Goal: Task Accomplishment & Management: Manage account settings

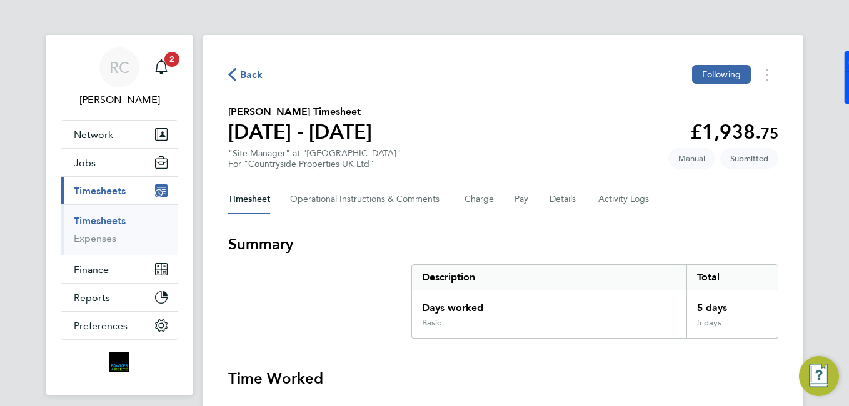
click at [118, 221] on link "Timesheets" at bounding box center [100, 221] width 52 height 12
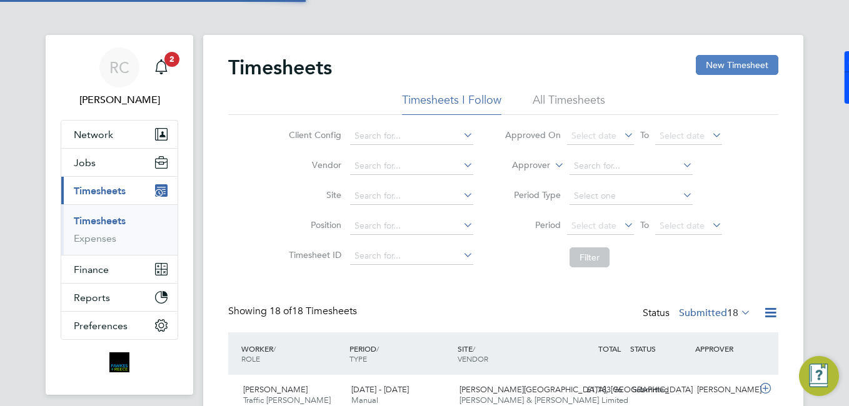
click at [728, 69] on button "New Timesheet" at bounding box center [737, 65] width 83 height 20
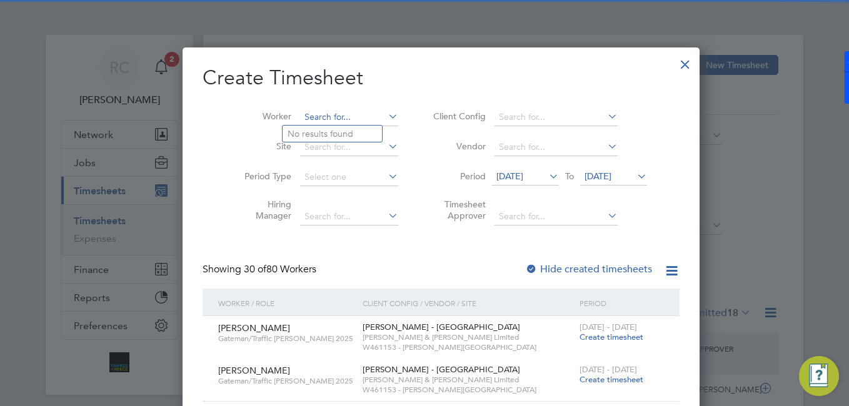
click at [340, 117] on input at bounding box center [349, 118] width 98 height 18
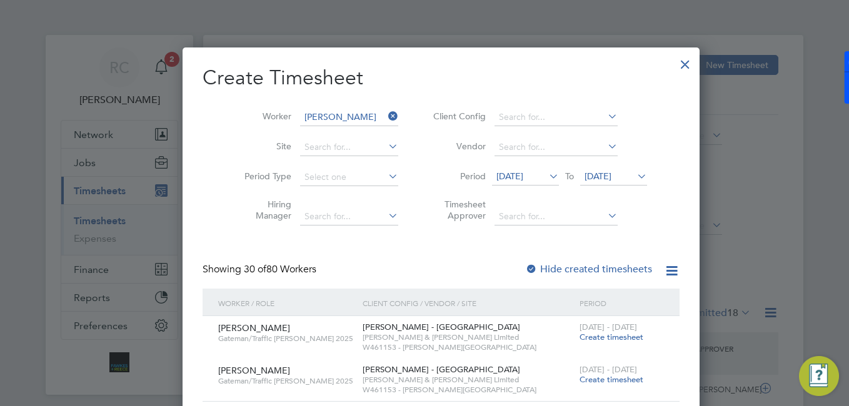
click at [349, 244] on li "Joshua Wilkins on" at bounding box center [365, 252] width 164 height 17
type input "[PERSON_NAME]"
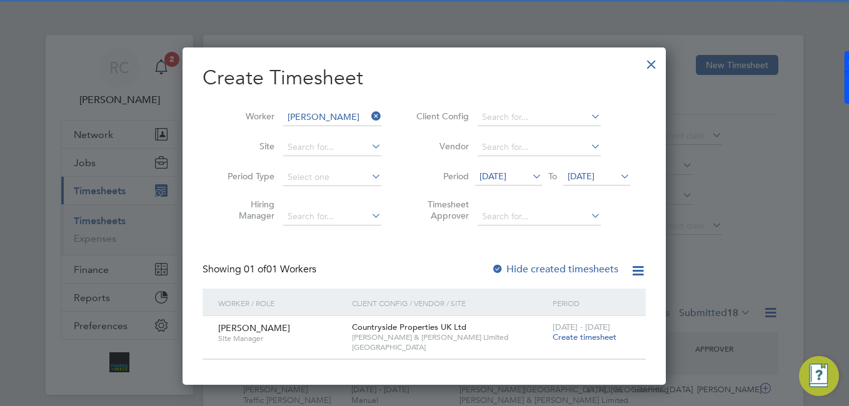
click at [506, 174] on span "[DATE]" at bounding box center [492, 176] width 27 height 11
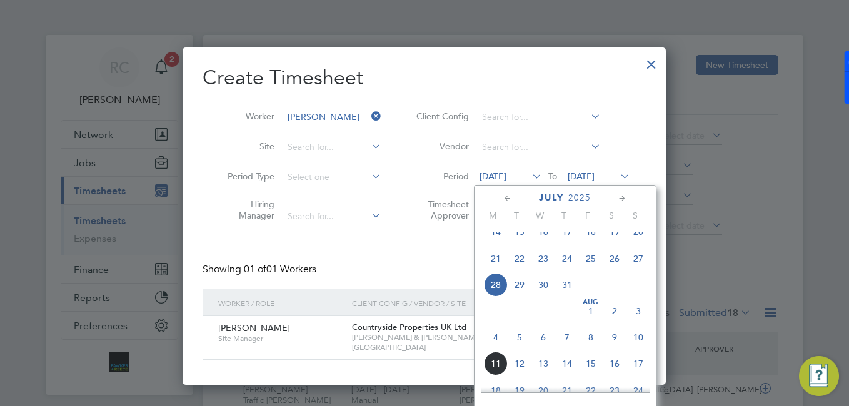
click at [500, 349] on span "4" at bounding box center [496, 338] width 24 height 24
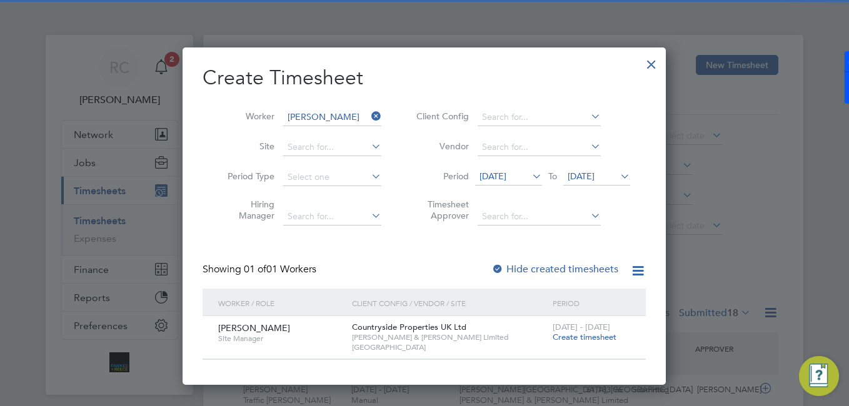
click at [599, 339] on span "Create timesheet" at bounding box center [585, 337] width 64 height 11
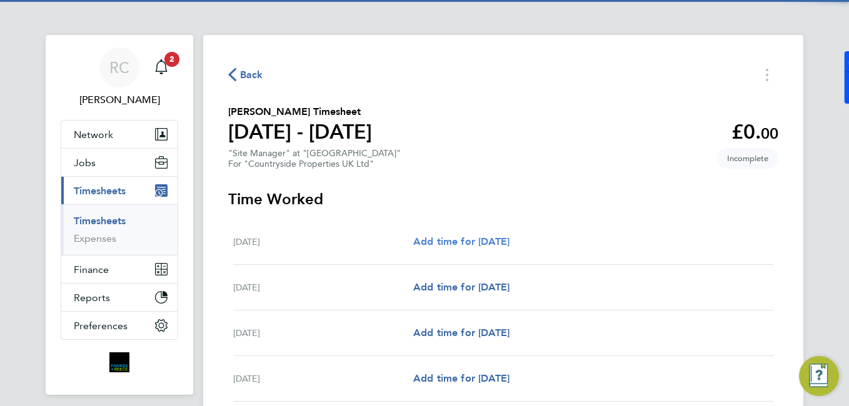
click at [474, 243] on span "Add time for [DATE]" at bounding box center [461, 242] width 96 height 12
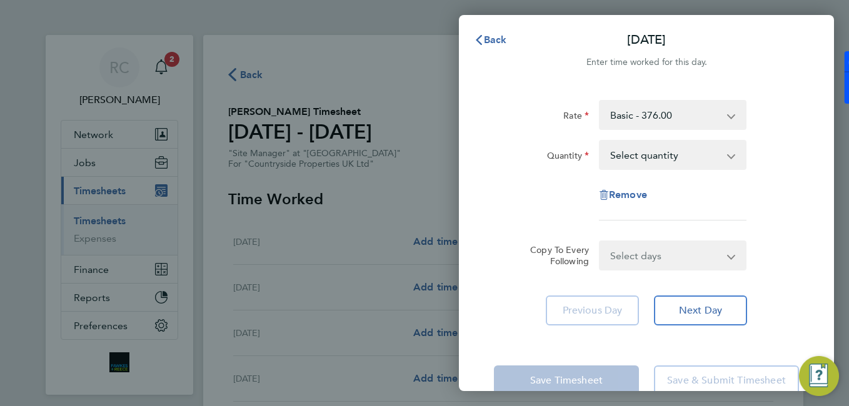
drag, startPoint x: 628, startPoint y: 152, endPoint x: 628, endPoint y: 159, distance: 7.5
click at [628, 154] on select "Select quantity 0.5 1" at bounding box center [665, 155] width 130 height 28
select select "1"
click at [600, 141] on select "Select quantity 0.5 1" at bounding box center [665, 155] width 130 height 28
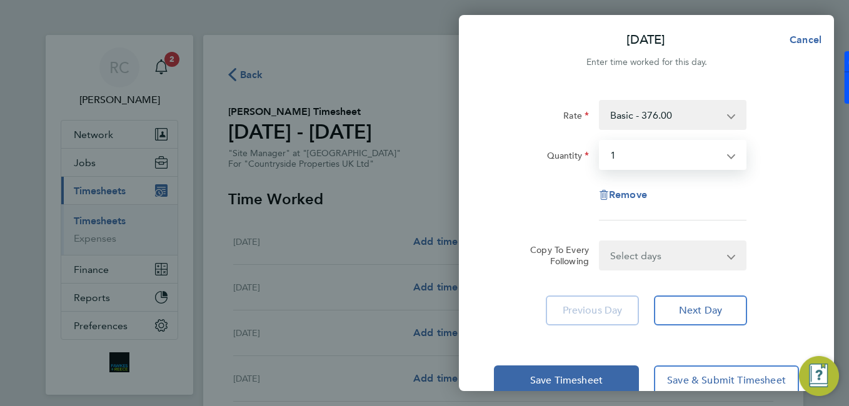
click at [650, 254] on select "Select days Day Weekday (Mon-Fri) Weekend (Sat-Sun) Tuesday Wednesday Thursday …" at bounding box center [665, 256] width 131 height 28
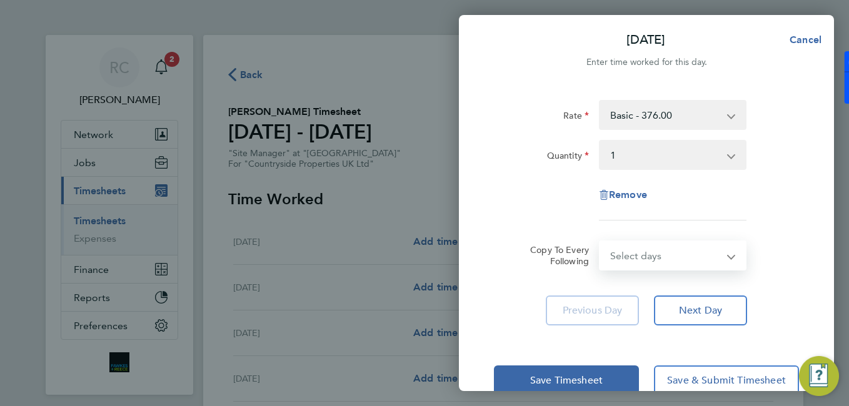
select select "WEEKDAY"
click at [600, 242] on select "Select days Day Weekday (Mon-Fri) Weekend (Sat-Sun) Tuesday Wednesday Thursday …" at bounding box center [665, 256] width 131 height 28
select select "2025-08-10"
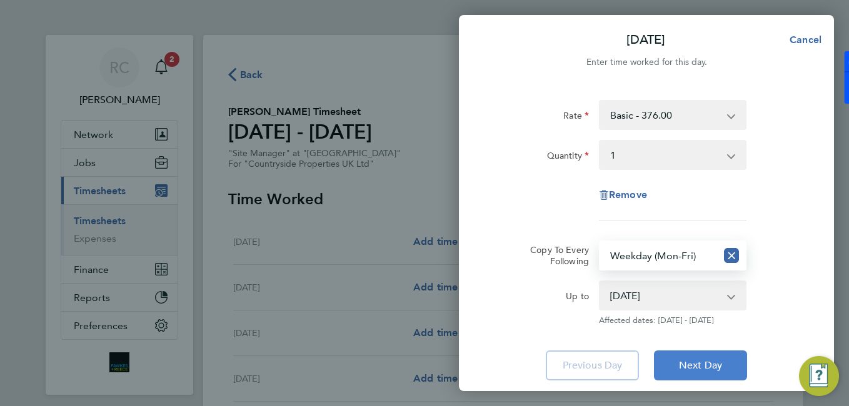
click at [703, 358] on button "Next Day" at bounding box center [700, 366] width 93 height 30
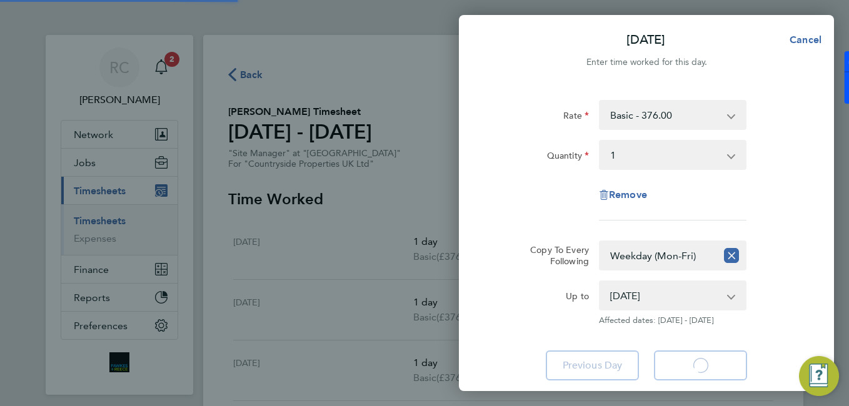
select select "1"
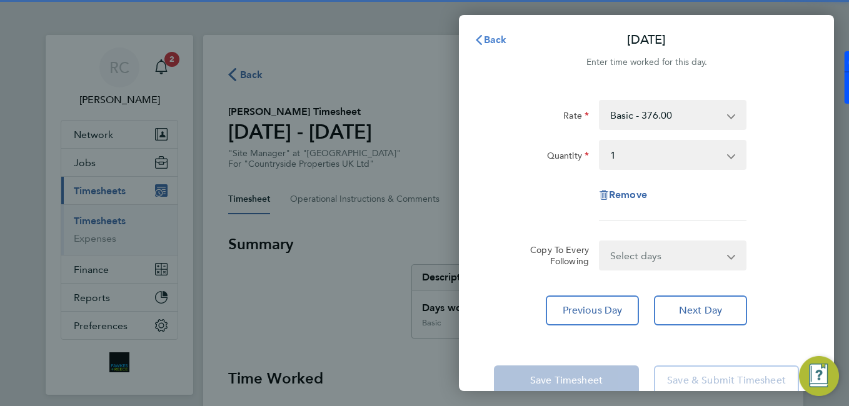
click at [516, 41] on button "Back" at bounding box center [490, 40] width 58 height 25
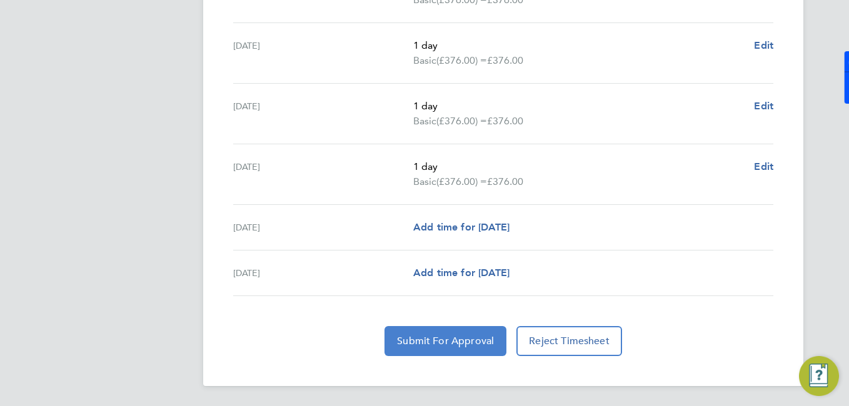
click at [456, 351] on button "Submit For Approval" at bounding box center [445, 341] width 122 height 30
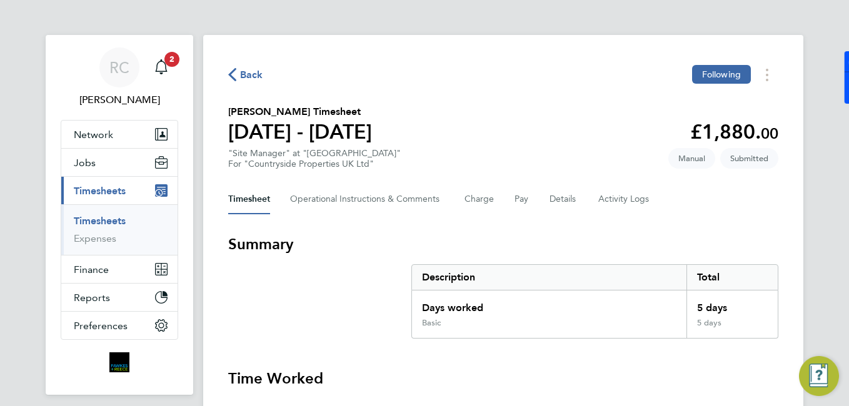
click at [114, 221] on link "Timesheets" at bounding box center [100, 221] width 52 height 12
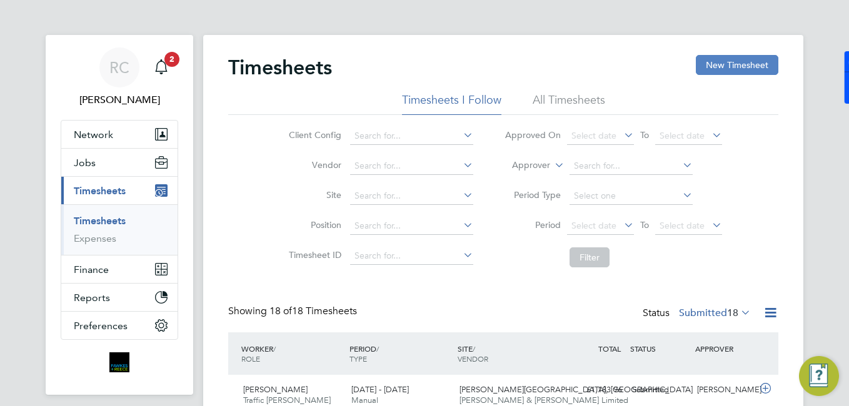
click at [766, 69] on button "New Timesheet" at bounding box center [737, 65] width 83 height 20
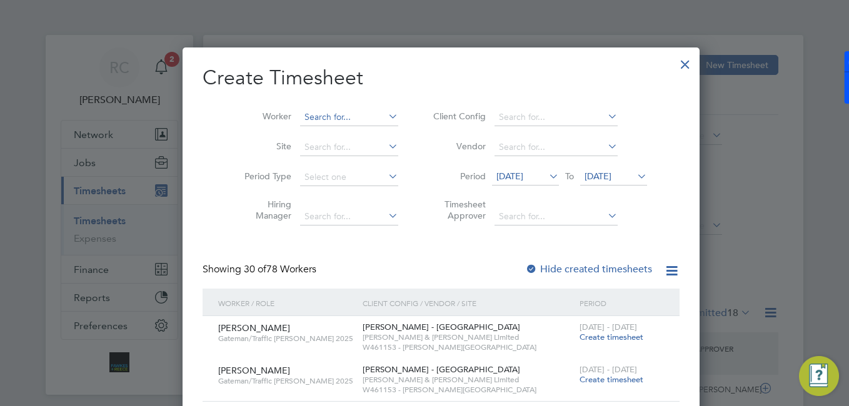
click at [348, 119] on input at bounding box center [349, 118] width 98 height 18
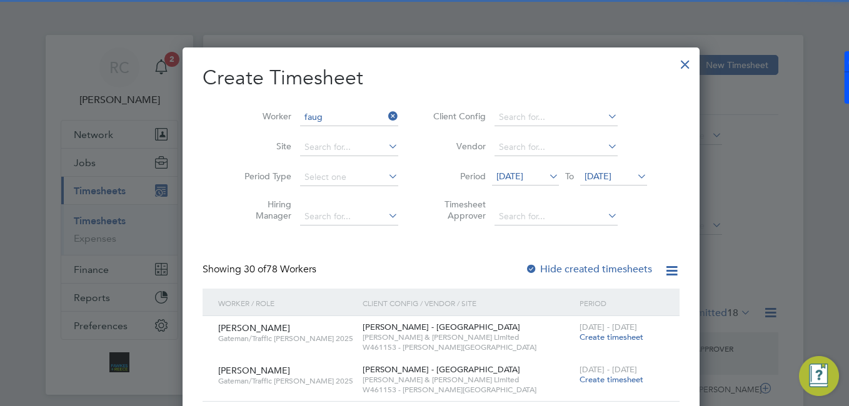
click at [300, 134] on li "[PERSON_NAME] oo" at bounding box center [339, 134] width 113 height 17
type input "[PERSON_NAME]"
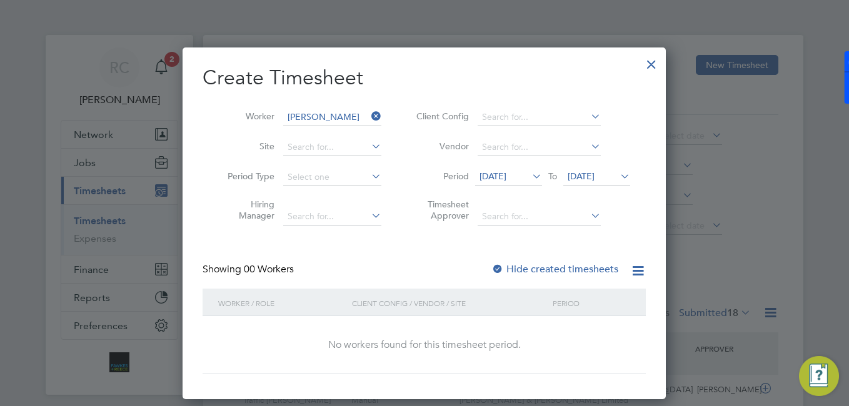
click at [543, 268] on label "Hide created timesheets" at bounding box center [554, 269] width 127 height 13
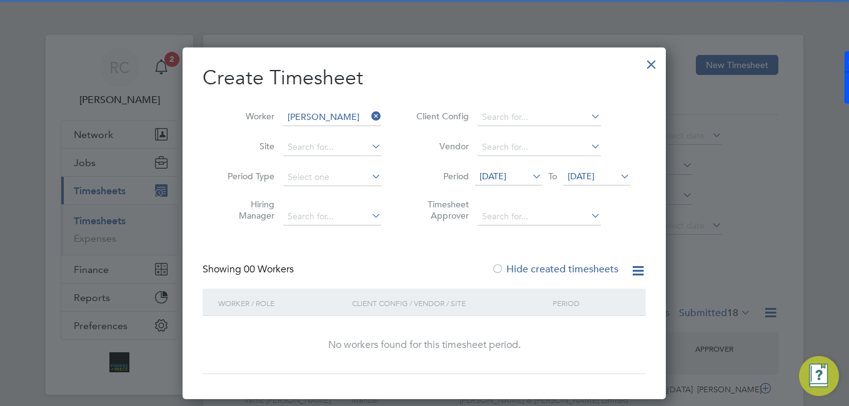
click at [539, 183] on div "28 Jul 2025 To 04 Aug 2025" at bounding box center [552, 178] width 155 height 18
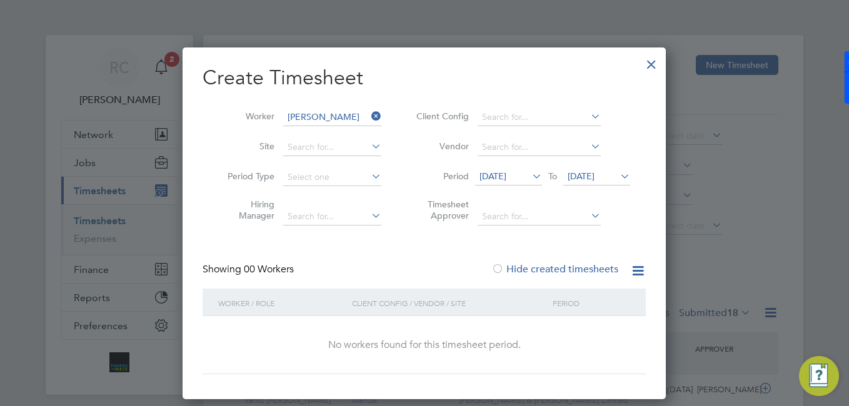
click at [529, 176] on icon at bounding box center [529, 177] width 0 height 18
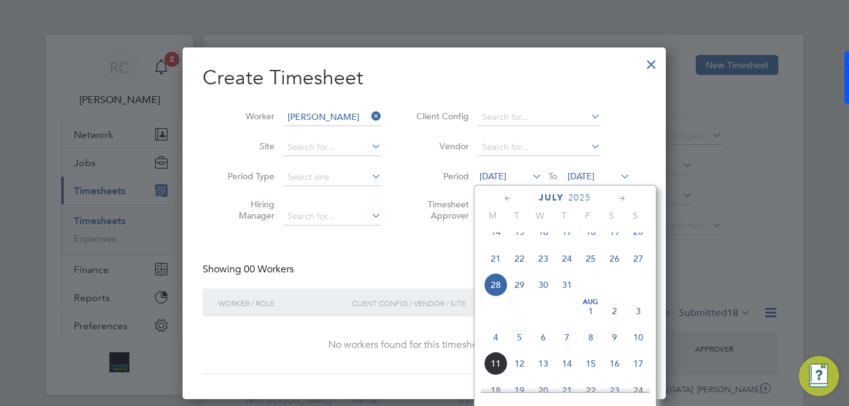
click at [493, 349] on span "4" at bounding box center [496, 338] width 24 height 24
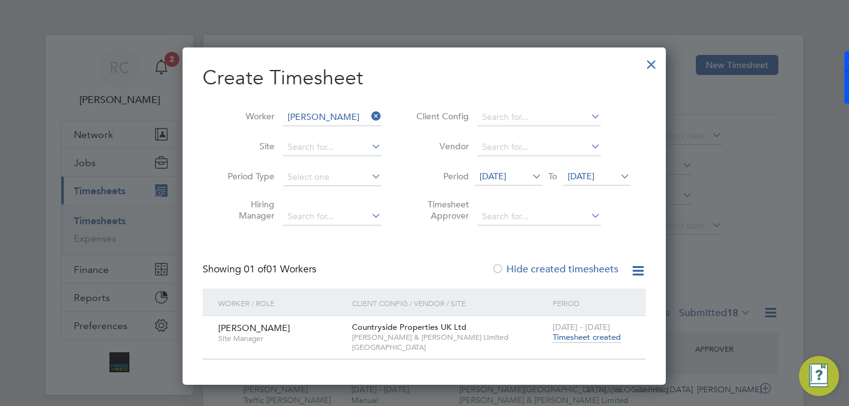
click at [587, 336] on span "Timesheet created" at bounding box center [587, 337] width 68 height 11
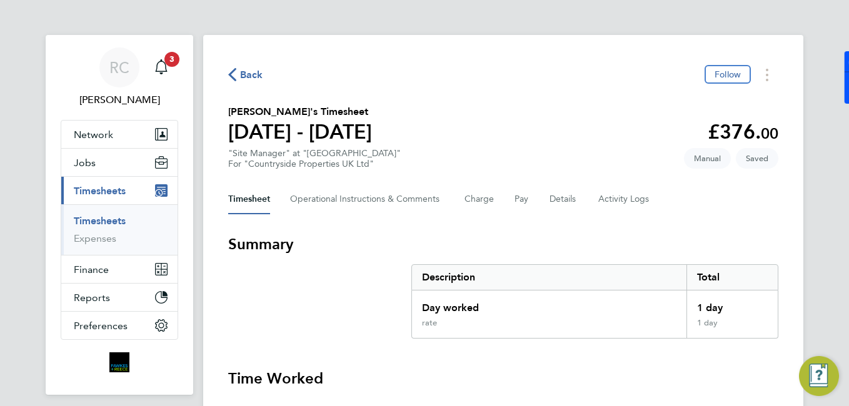
click at [239, 70] on span "Back" at bounding box center [245, 74] width 35 height 12
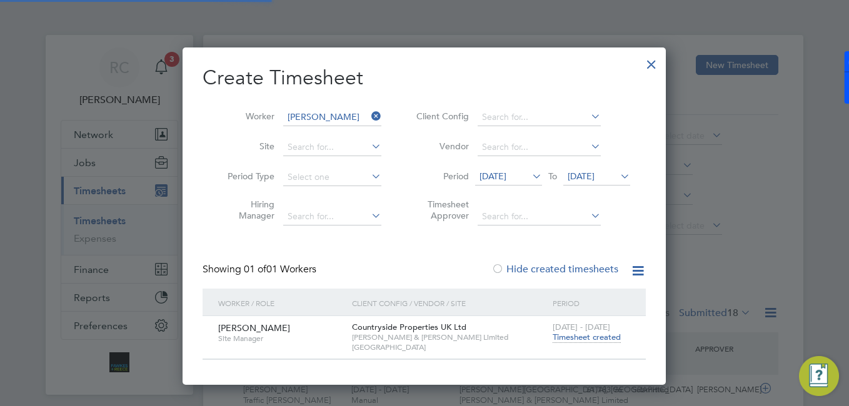
scroll to position [32, 109]
click at [18, 149] on div at bounding box center [424, 203] width 849 height 406
drag, startPoint x: 113, startPoint y: 156, endPoint x: 141, endPoint y: 146, distance: 29.5
click at [119, 156] on div at bounding box center [424, 203] width 849 height 406
click at [656, 65] on div at bounding box center [651, 61] width 23 height 23
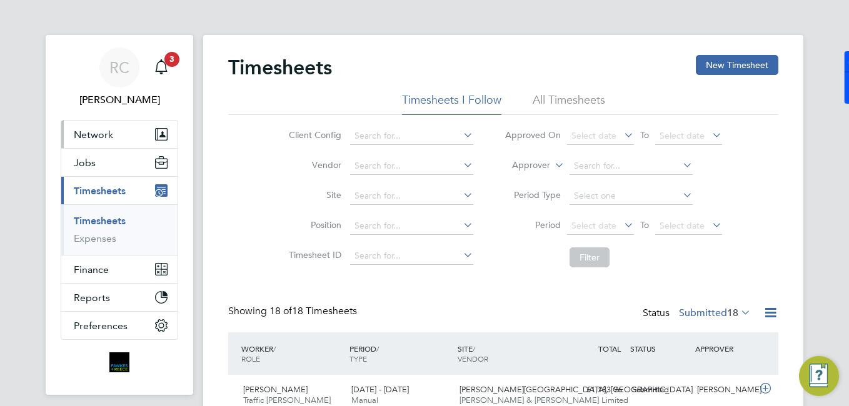
click at [102, 136] on span "Network" at bounding box center [93, 135] width 39 height 12
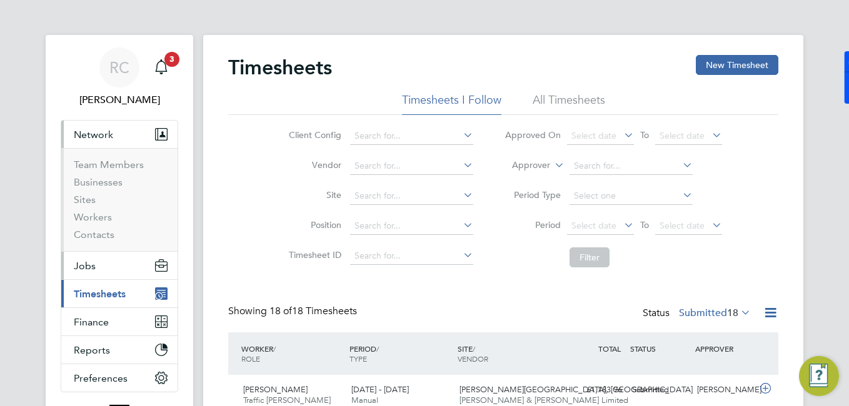
click at [93, 258] on button "Jobs" at bounding box center [119, 266] width 116 height 28
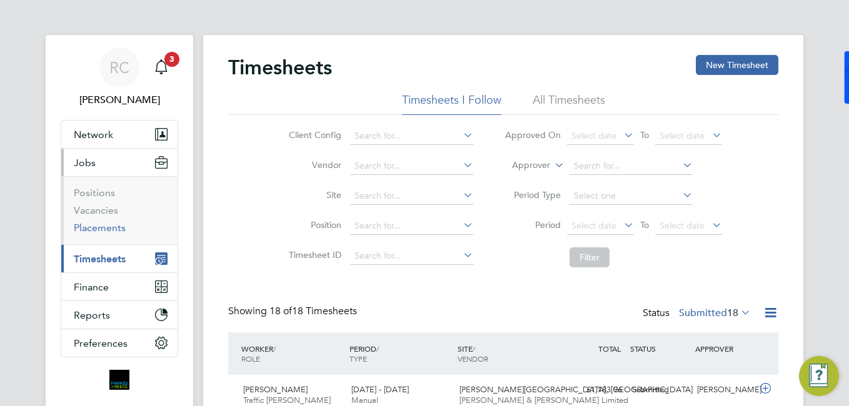
click at [109, 227] on link "Placements" at bounding box center [100, 228] width 52 height 12
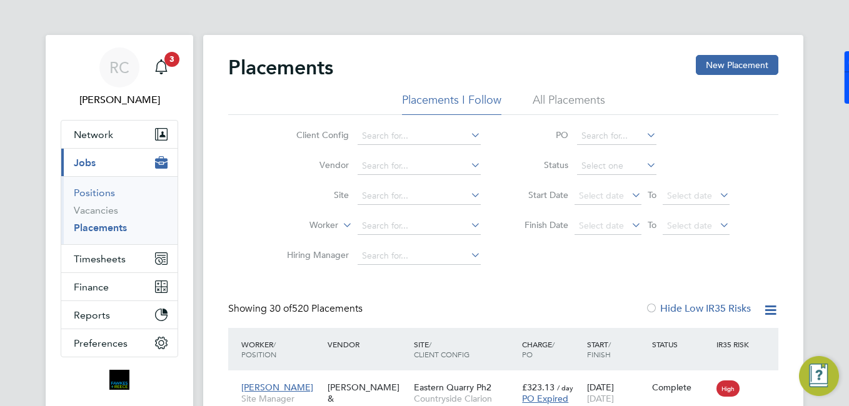
click at [101, 196] on link "Positions" at bounding box center [94, 193] width 41 height 12
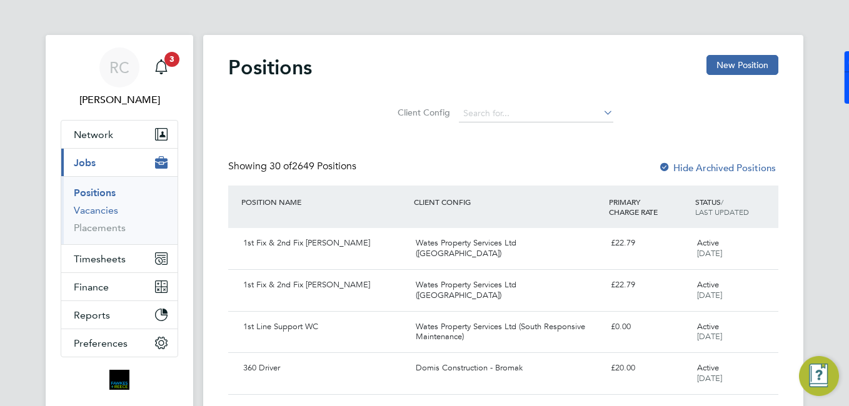
click at [114, 212] on link "Vacancies" at bounding box center [96, 210] width 44 height 12
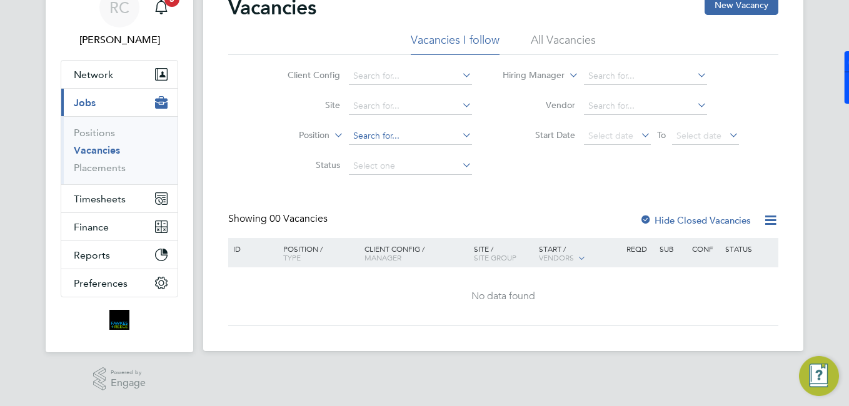
click at [385, 134] on input at bounding box center [410, 137] width 123 height 18
type input "s"
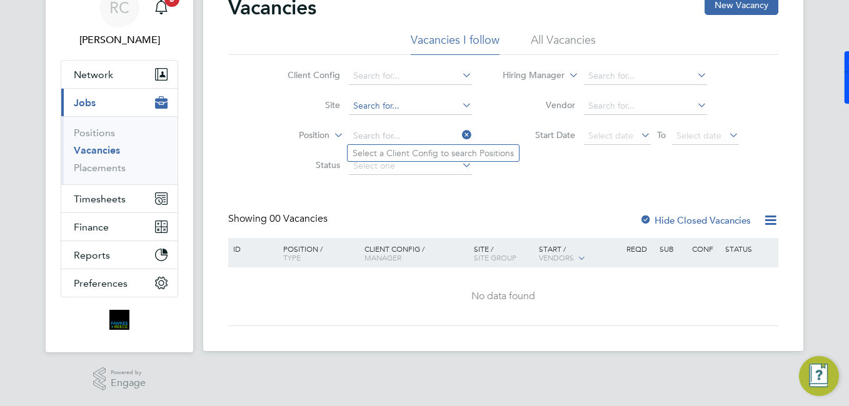
click at [378, 99] on input at bounding box center [410, 107] width 123 height 18
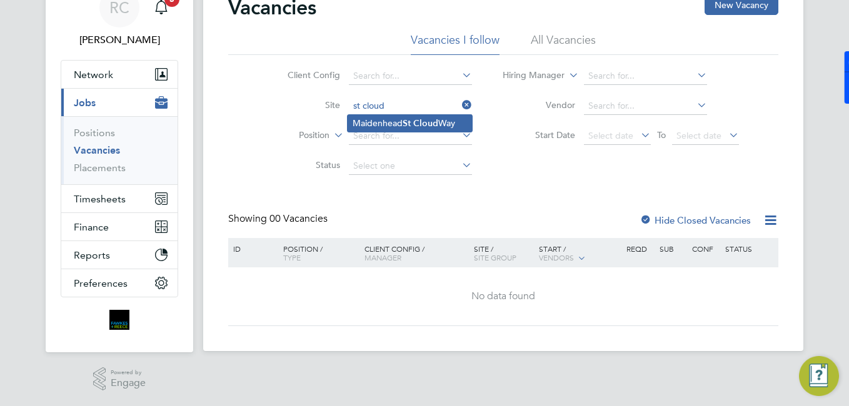
click at [391, 121] on li "Maidenhead St Cloud Way" at bounding box center [410, 123] width 124 height 17
type input "[GEOGRAPHIC_DATA]"
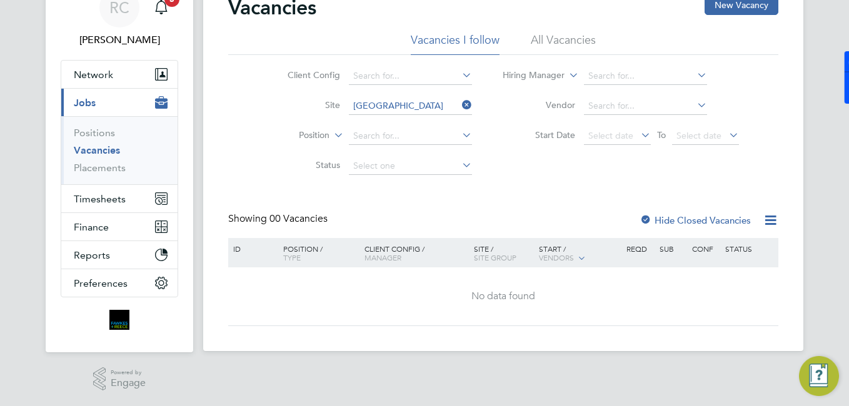
click at [667, 209] on div "Vacancies New Vacancy Vacancies I follow All Vacancies Client Config Site Maide…" at bounding box center [503, 160] width 550 height 331
click at [668, 211] on div "Vacancies New Vacancy Vacancies I follow All Vacancies Client Config Site Maide…" at bounding box center [503, 160] width 550 height 331
click at [668, 216] on label "Hide Closed Vacancies" at bounding box center [695, 220] width 111 height 12
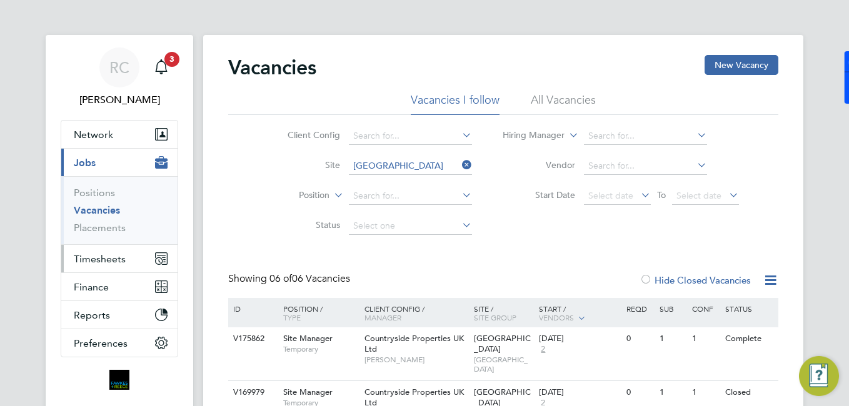
click at [105, 252] on button "Timesheets" at bounding box center [119, 259] width 116 height 28
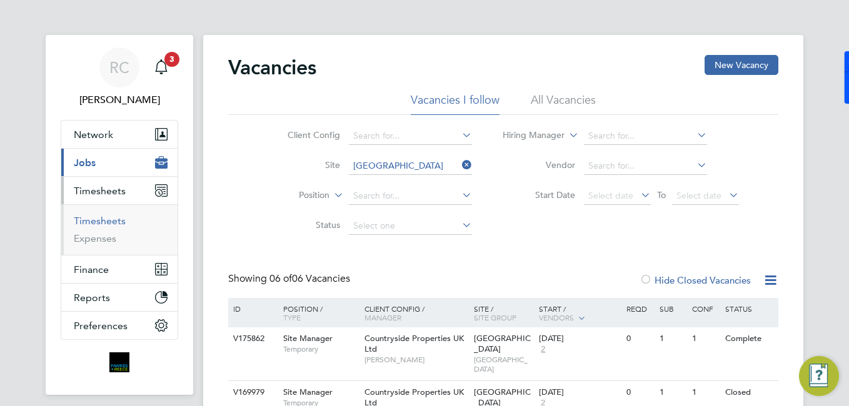
drag, startPoint x: 113, startPoint y: 223, endPoint x: 125, endPoint y: 220, distance: 12.3
click at [113, 223] on link "Timesheets" at bounding box center [100, 221] width 52 height 12
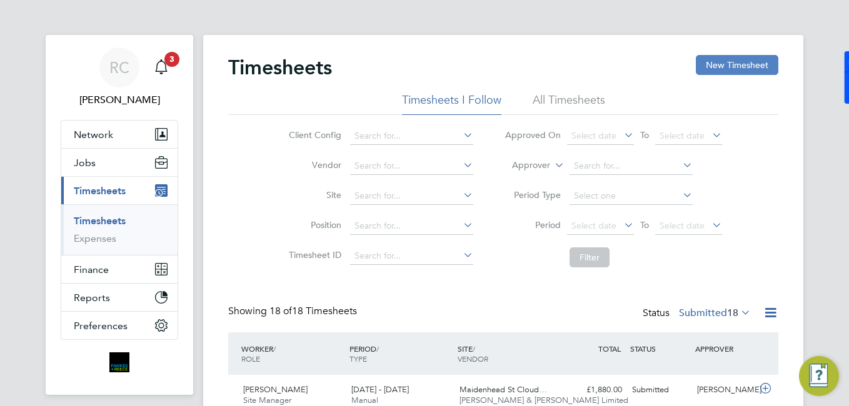
click at [723, 56] on button "New Timesheet" at bounding box center [737, 65] width 83 height 20
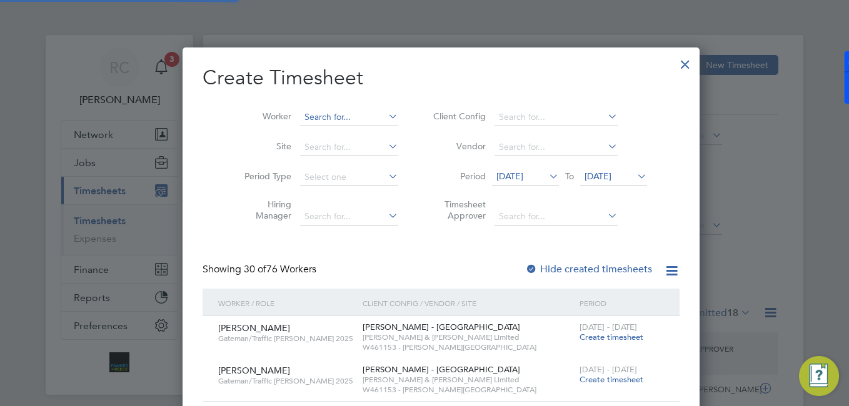
click at [311, 118] on input at bounding box center [349, 118] width 98 height 18
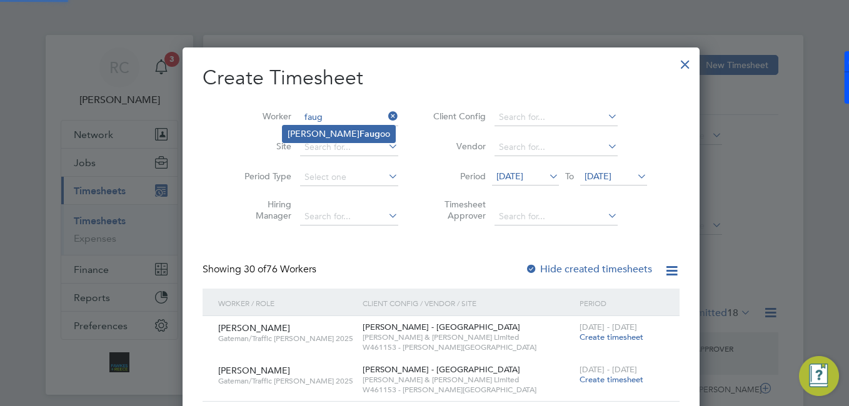
click at [314, 128] on li "[PERSON_NAME] oo" at bounding box center [339, 134] width 113 height 17
type input "[PERSON_NAME]"
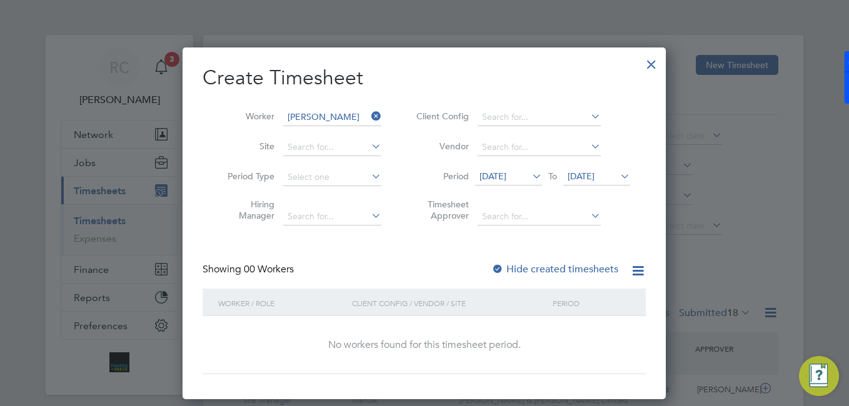
drag, startPoint x: 531, startPoint y: 258, endPoint x: 531, endPoint y: 272, distance: 14.4
click at [532, 261] on div "Create Timesheet Worker Girish Faugoo Site Period Type Hiring Manager Client Co…" at bounding box center [424, 219] width 443 height 309
click at [531, 270] on label "Hide created timesheets" at bounding box center [554, 269] width 127 height 13
click at [525, 161] on li "Vendor" at bounding box center [521, 148] width 249 height 30
click at [527, 176] on span "[DATE]" at bounding box center [508, 177] width 67 height 17
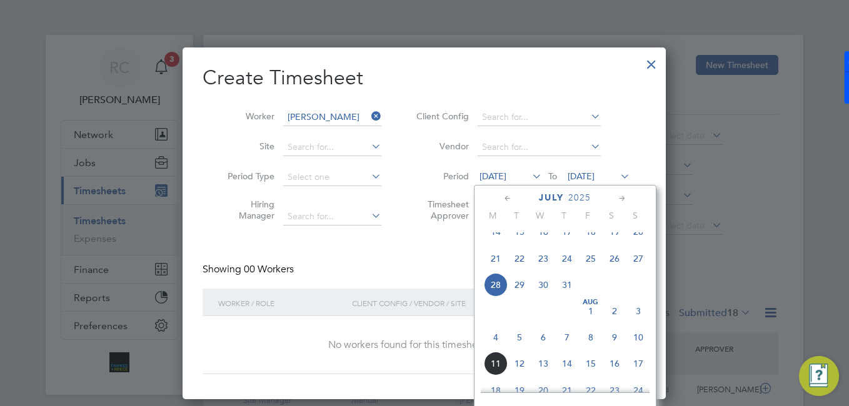
click at [496, 342] on span "4" at bounding box center [496, 338] width 24 height 24
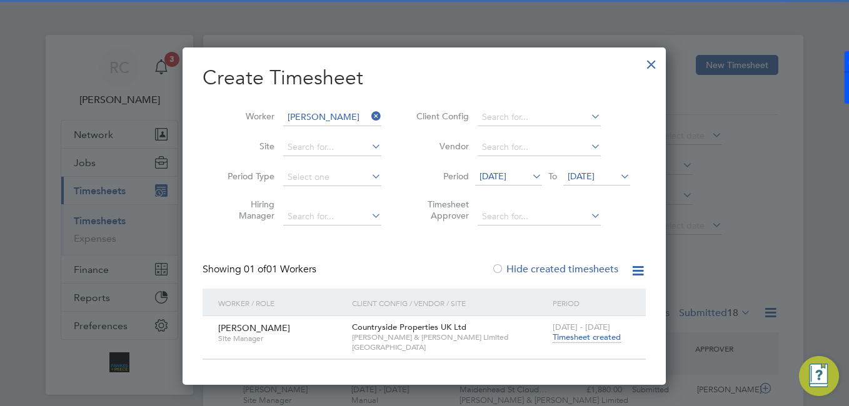
drag, startPoint x: 591, startPoint y: 343, endPoint x: 592, endPoint y: 334, distance: 8.2
click at [593, 341] on div "4 - 10 Aug 2025 Timesheet created" at bounding box center [591, 333] width 84 height 34
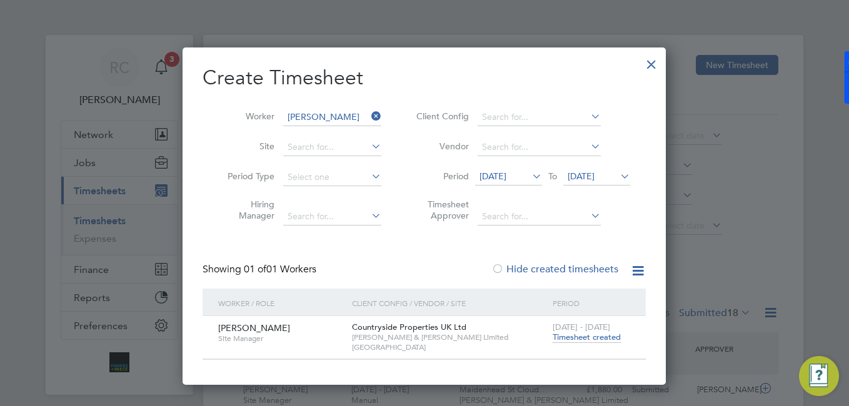
click at [591, 334] on span "Timesheet created" at bounding box center [587, 337] width 68 height 11
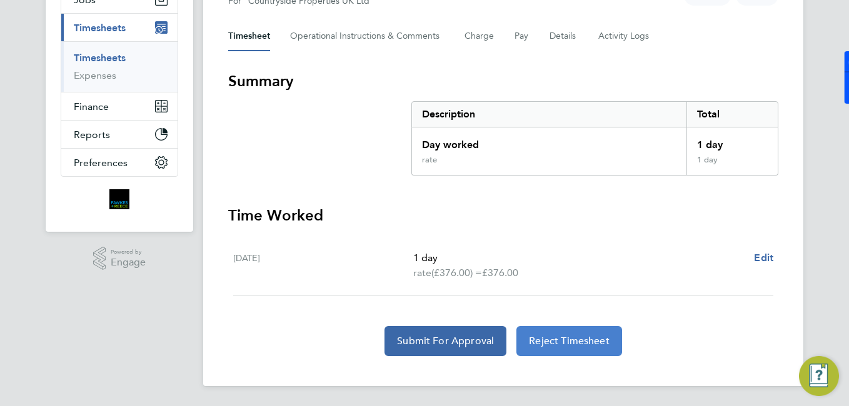
click at [543, 336] on span "Reject Timesheet" at bounding box center [569, 341] width 81 height 13
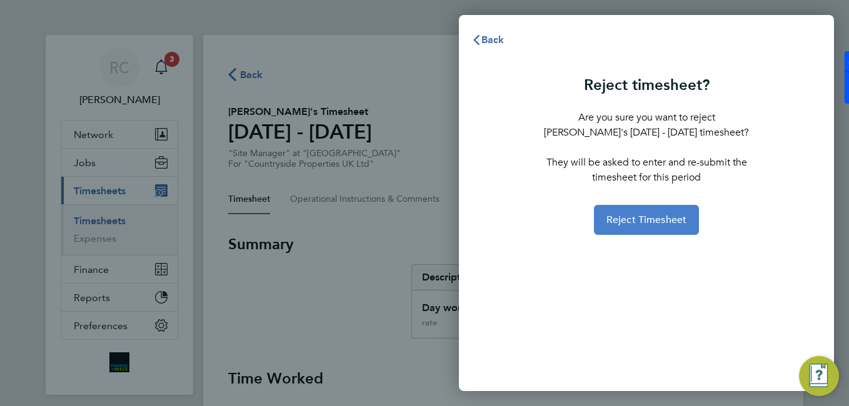
click at [650, 224] on span "Reject Timesheet" at bounding box center [646, 220] width 81 height 13
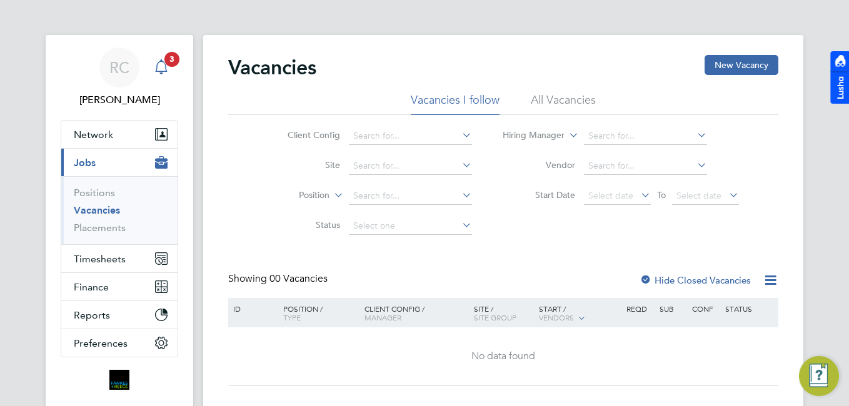
click at [157, 74] on svg-icon "Main navigation" at bounding box center [161, 66] width 15 height 15
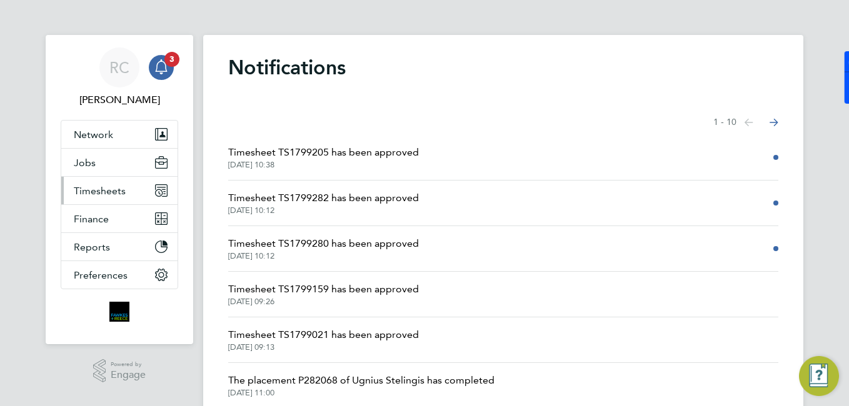
click at [83, 195] on span "Timesheets" at bounding box center [100, 191] width 52 height 12
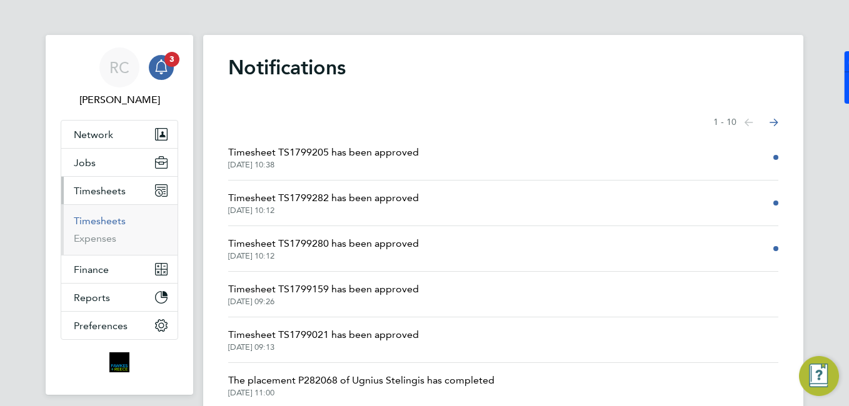
click at [105, 219] on link "Timesheets" at bounding box center [100, 221] width 52 height 12
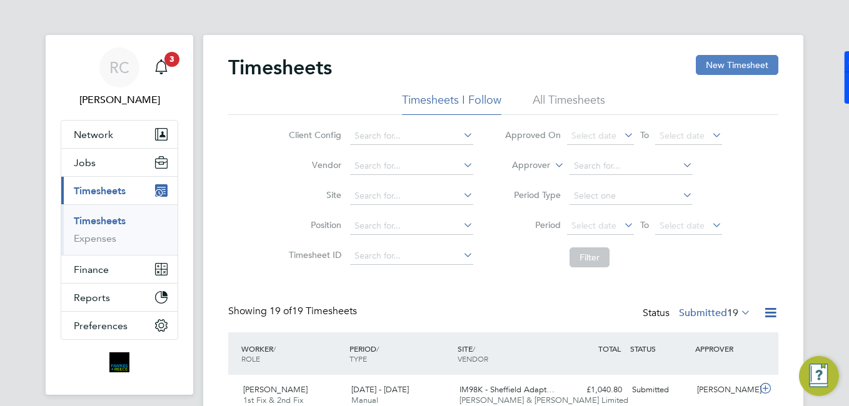
drag, startPoint x: 728, startPoint y: 58, endPoint x: 723, endPoint y: 64, distance: 8.4
click at [723, 59] on button "New Timesheet" at bounding box center [737, 65] width 83 height 20
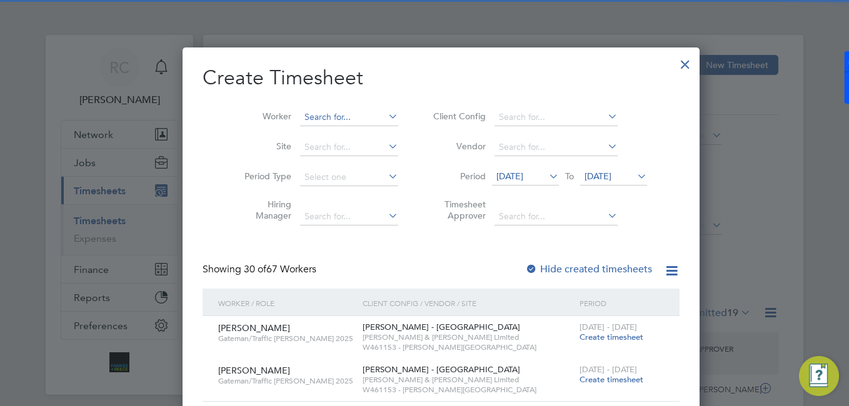
drag, startPoint x: 341, startPoint y: 99, endPoint x: 336, endPoint y: 110, distance: 11.7
click at [338, 102] on div "Worker Site Period Type Hiring Manager Client Config Vendor Period [DATE] To [D…" at bounding box center [441, 164] width 477 height 136
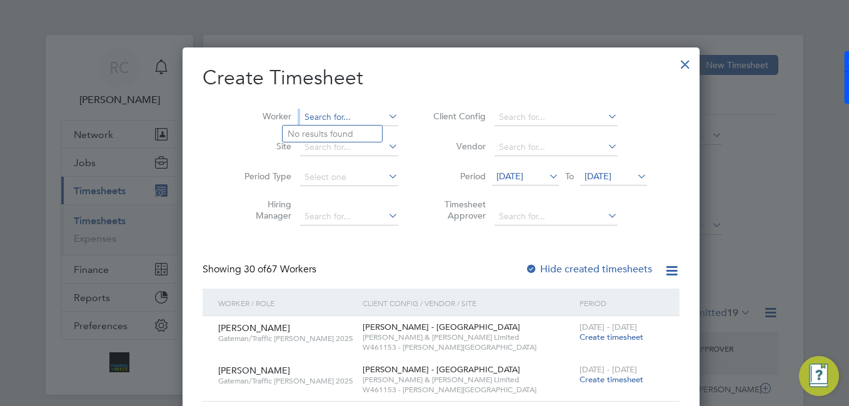
click at [336, 110] on input at bounding box center [349, 118] width 98 height 18
type input "w"
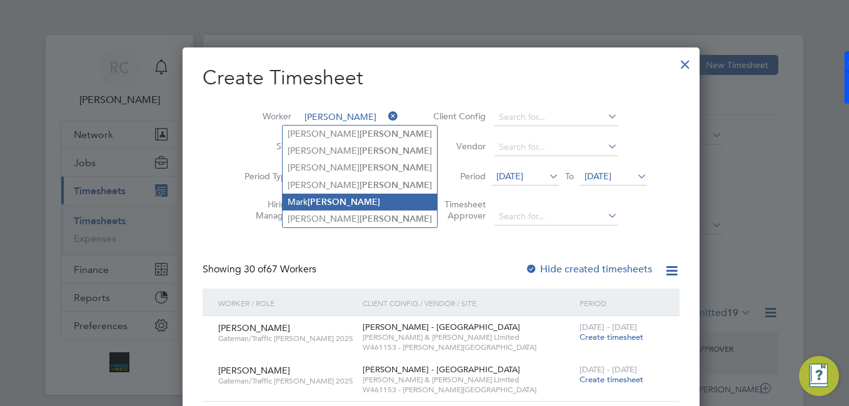
type input "[PERSON_NAME]"
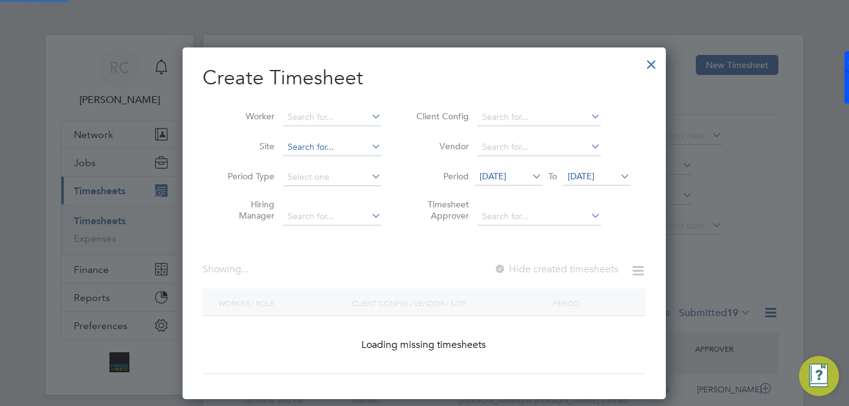
drag, startPoint x: 333, startPoint y: 204, endPoint x: 346, endPoint y: 156, distance: 50.3
click at [356, 119] on input at bounding box center [332, 118] width 98 height 18
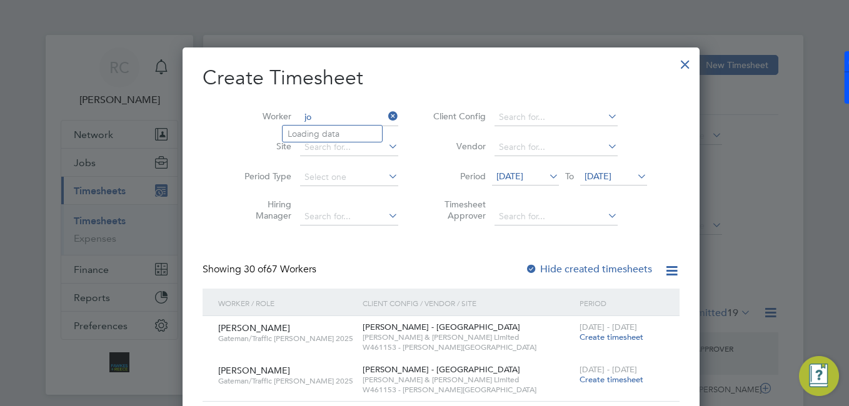
type input "j"
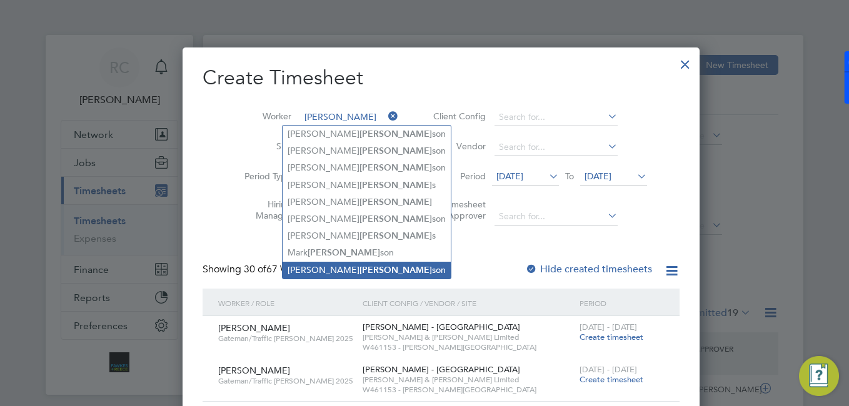
drag, startPoint x: 337, startPoint y: 264, endPoint x: 338, endPoint y: 257, distance: 6.9
click at [359, 265] on b "[PERSON_NAME]" at bounding box center [395, 270] width 73 height 11
type input "[PERSON_NAME]"
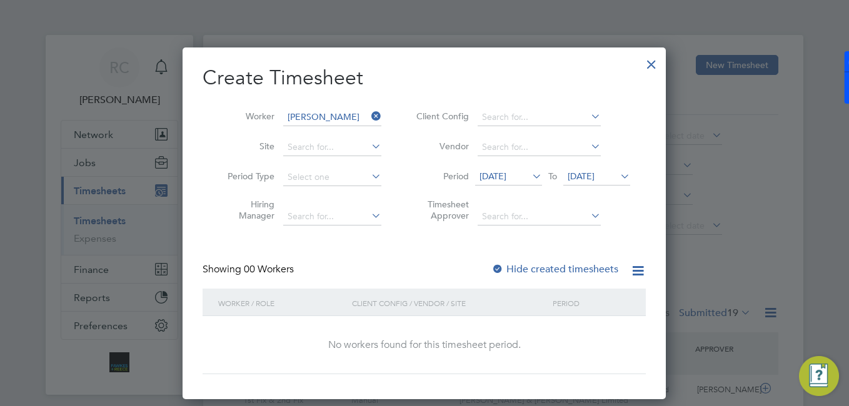
click at [514, 164] on li "Period [DATE] To [DATE]" at bounding box center [521, 178] width 249 height 30
click at [506, 181] on span "[DATE]" at bounding box center [492, 176] width 27 height 11
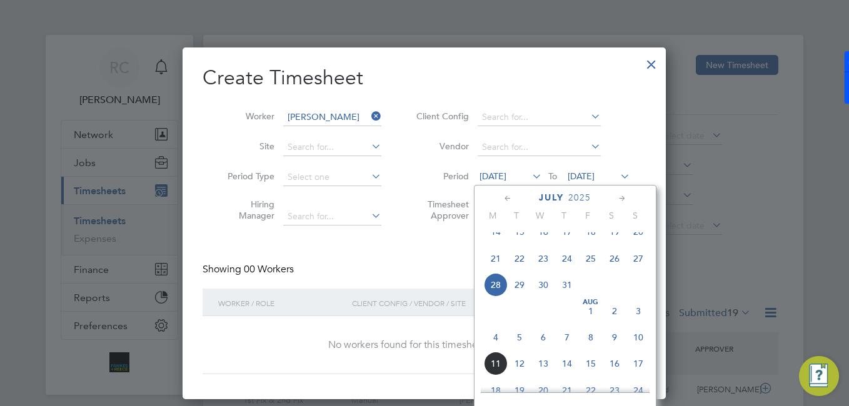
click at [499, 349] on span "4" at bounding box center [496, 338] width 24 height 24
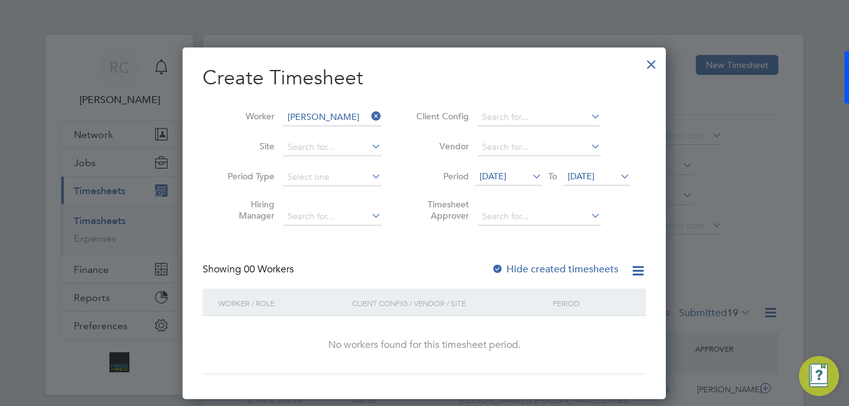
click at [616, 182] on span "[DATE]" at bounding box center [596, 177] width 67 height 17
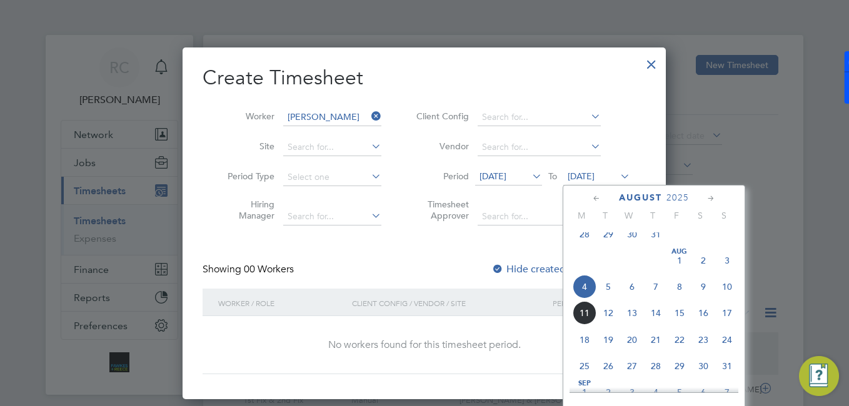
click at [727, 299] on span "10" at bounding box center [727, 287] width 24 height 24
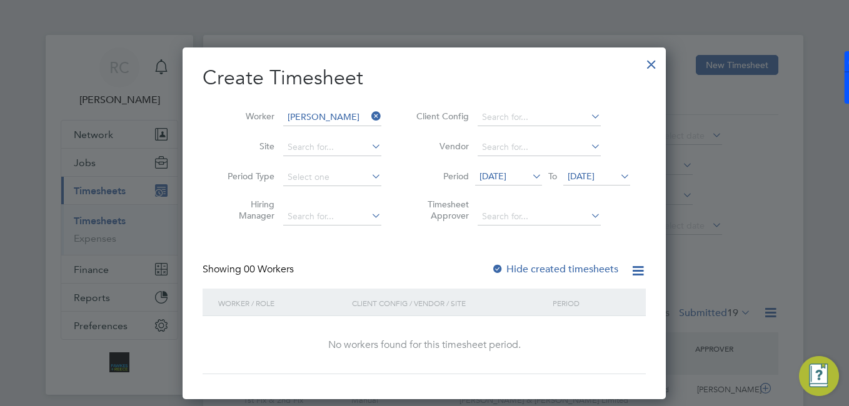
click at [571, 272] on label "Hide created timesheets" at bounding box center [554, 269] width 127 height 13
click at [369, 116] on icon at bounding box center [369, 117] width 0 height 18
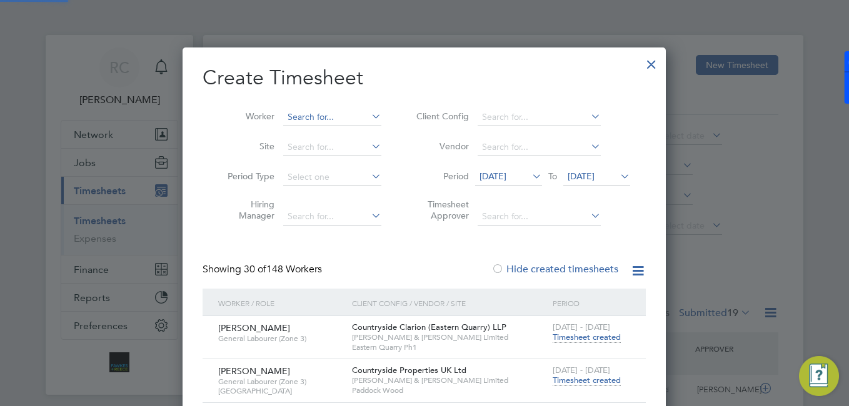
click at [354, 120] on input at bounding box center [332, 118] width 98 height 18
click at [354, 133] on li "[PERSON_NAME] oo" at bounding box center [339, 134] width 113 height 17
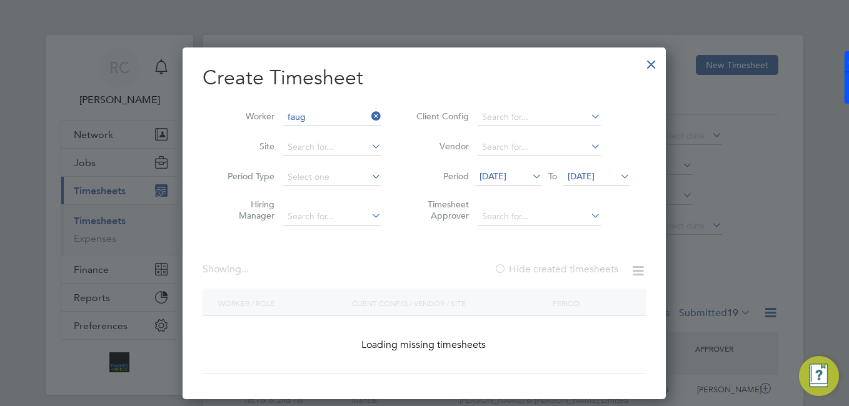
type input "[PERSON_NAME]"
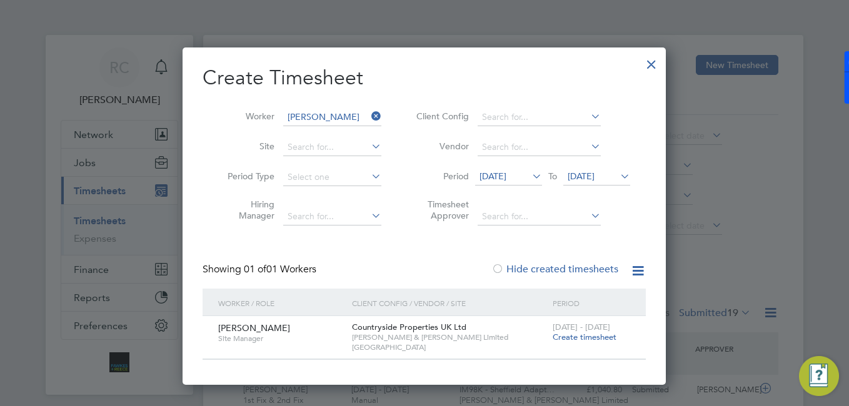
click at [576, 336] on span "Create timesheet" at bounding box center [585, 337] width 64 height 11
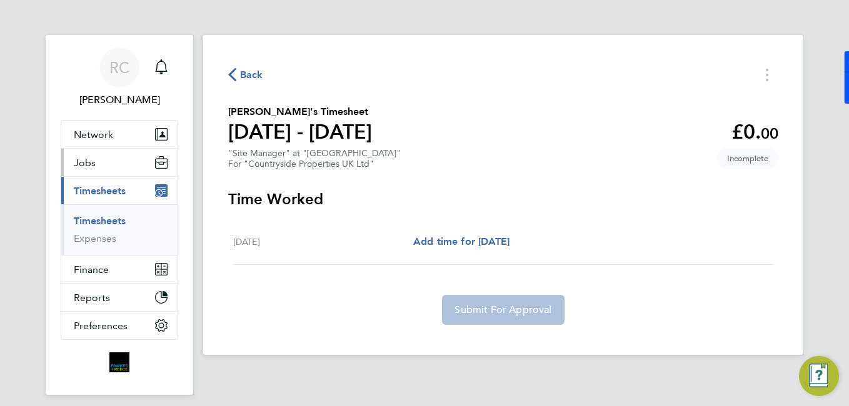
click at [100, 164] on button "Jobs" at bounding box center [119, 163] width 116 height 28
click at [241, 62] on div "Back [PERSON_NAME]'s Timesheet [DATE] - [DATE] £0. 00 "Site Manager" at "[GEOGR…" at bounding box center [503, 195] width 600 height 320
click at [243, 69] on span "Back" at bounding box center [251, 75] width 23 height 15
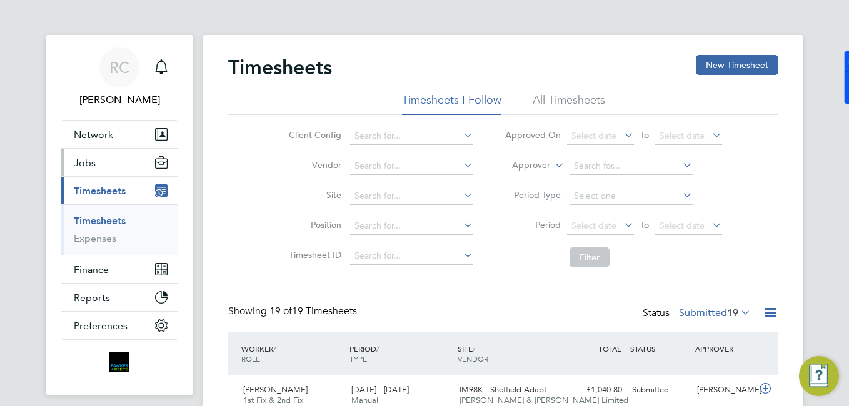
click at [99, 163] on button "Jobs" at bounding box center [119, 163] width 116 height 28
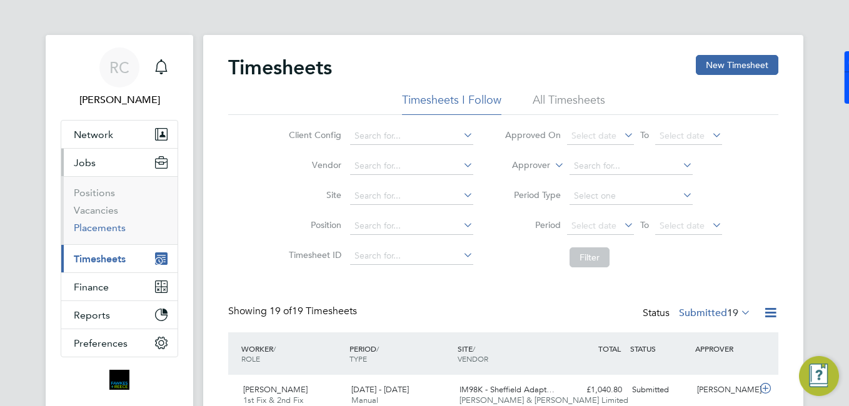
click at [113, 223] on link "Placements" at bounding box center [100, 228] width 52 height 12
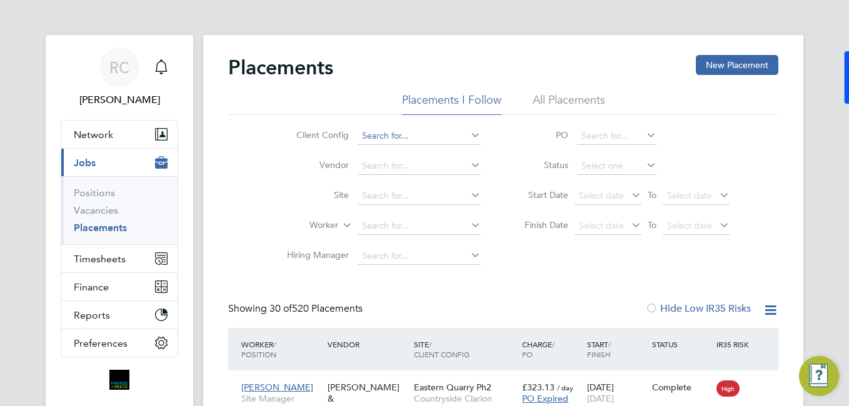
click at [407, 138] on input at bounding box center [419, 137] width 123 height 18
type input "faug"
click at [567, 98] on li "All Placements" at bounding box center [569, 104] width 73 height 23
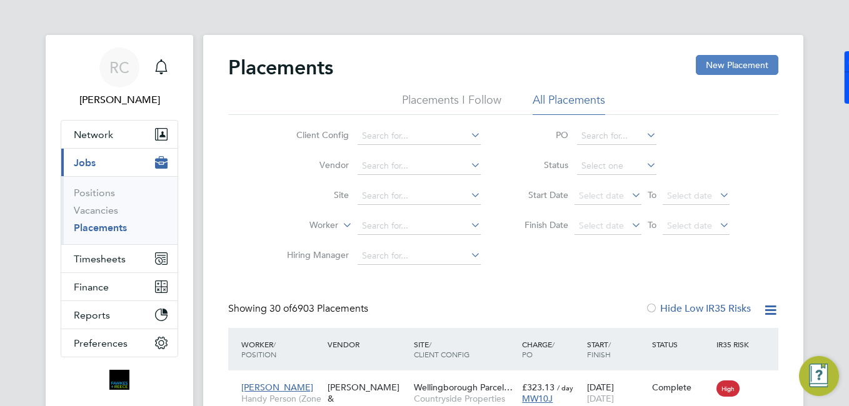
click at [750, 71] on button "New Placement" at bounding box center [737, 65] width 83 height 20
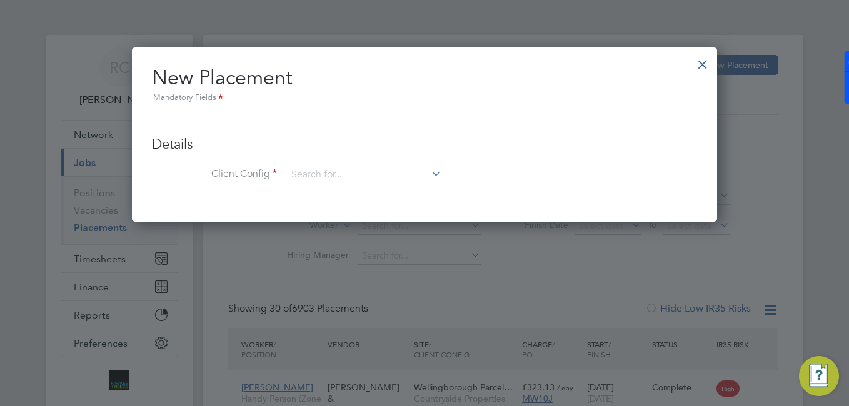
click at [700, 62] on div at bounding box center [702, 61] width 23 height 23
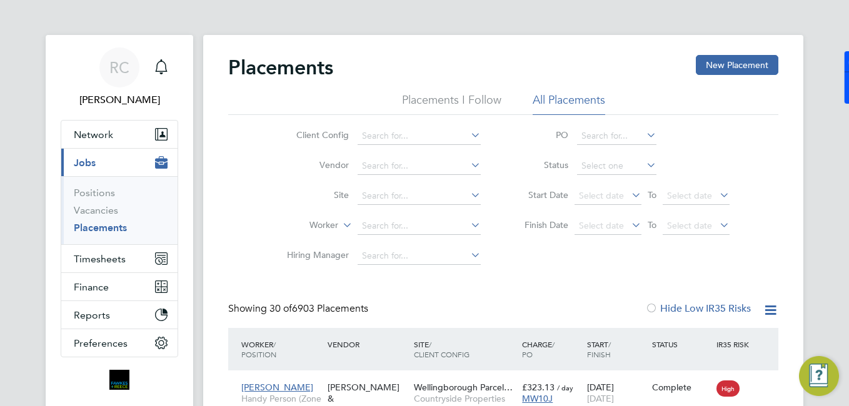
click at [438, 102] on li "Placements I Follow" at bounding box center [451, 104] width 99 height 23
click at [386, 199] on input at bounding box center [419, 197] width 123 height 18
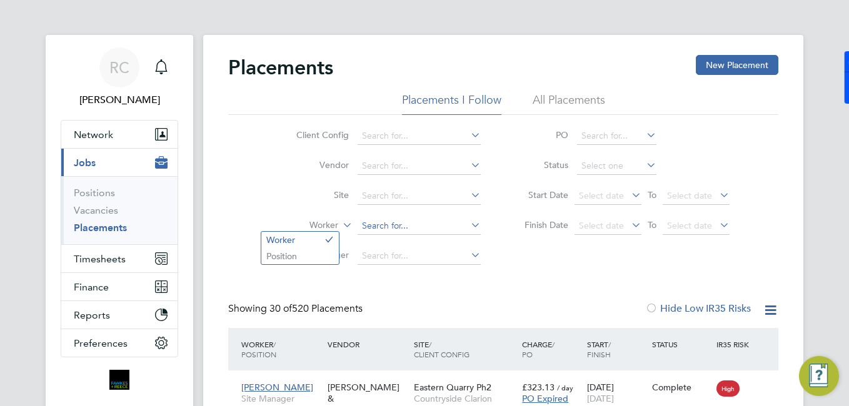
click at [445, 221] on input at bounding box center [419, 227] width 123 height 18
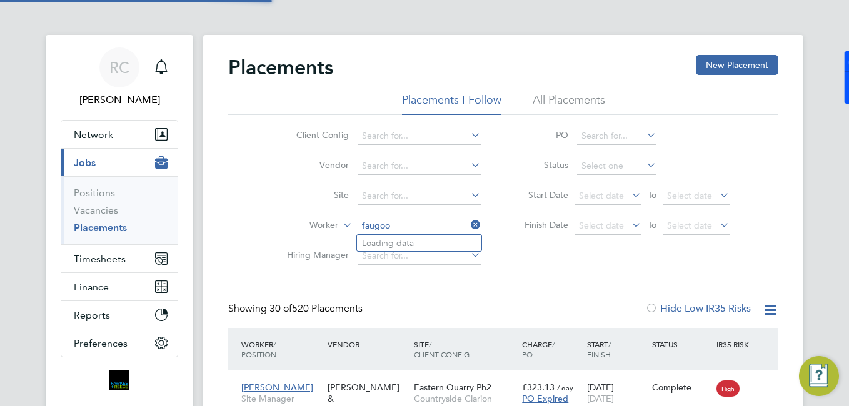
type input "faugoo"
click at [468, 224] on icon at bounding box center [468, 225] width 0 height 18
click at [416, 228] on input at bounding box center [419, 227] width 123 height 18
click at [474, 218] on input "girish" at bounding box center [419, 227] width 123 height 18
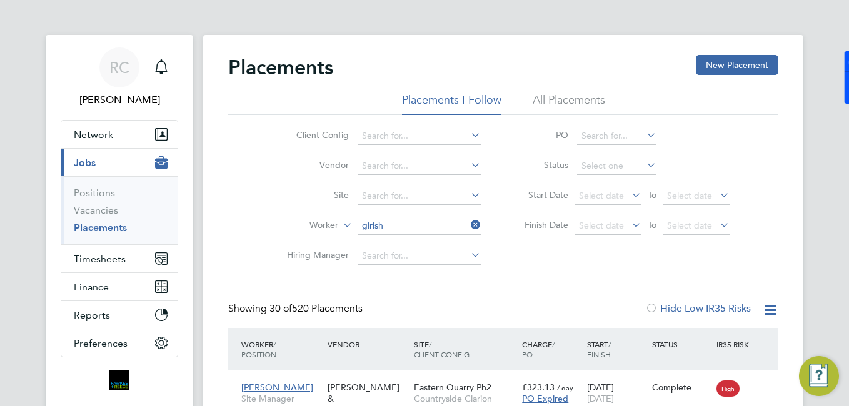
click at [438, 239] on li "[PERSON_NAME]" at bounding box center [419, 243] width 124 height 17
type input "[PERSON_NAME]"
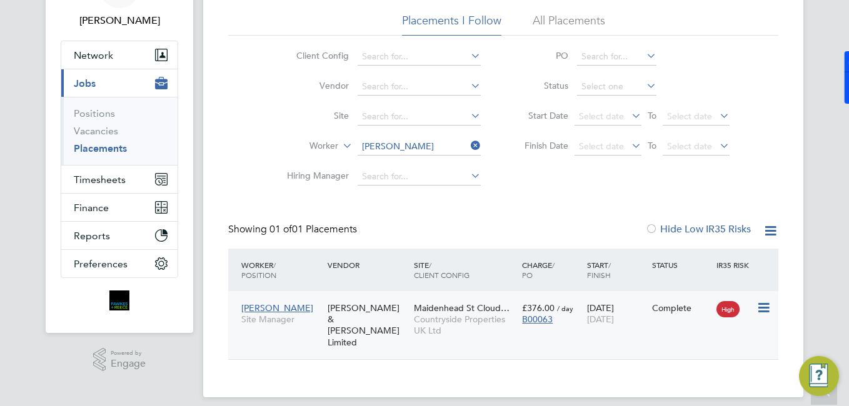
click at [390, 311] on div "[PERSON_NAME] & [PERSON_NAME] Limited" at bounding box center [367, 325] width 86 height 58
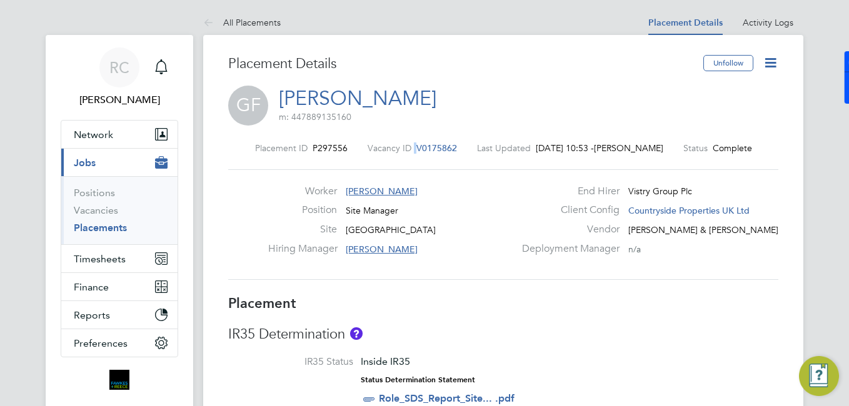
drag, startPoint x: 450, startPoint y: 145, endPoint x: 437, endPoint y: 148, distance: 13.4
click at [405, 146] on div "Placement ID P297556 Vacancy ID V0175862 Last Updated 11 Aug 2025, 10:53 - Gare…" at bounding box center [503, 148] width 550 height 11
drag, startPoint x: 444, startPoint y: 147, endPoint x: 395, endPoint y: 147, distance: 48.8
click at [395, 147] on div "Placement ID P297556 Vacancy ID V0175862 Last Updated 11 Aug 2025, 10:53 - Gare…" at bounding box center [503, 148] width 550 height 11
click at [444, 156] on div "Placement ID P297556 Vacancy ID V0175862 Last Updated 11 Aug 2025, 10:53 - Gare…" at bounding box center [503, 212] width 550 height 168
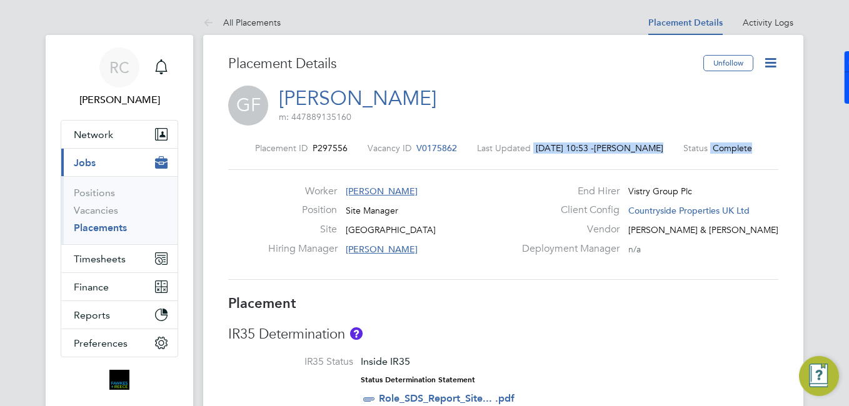
click at [447, 167] on div "Placement ID P297556 Vacancy ID V0175862 Last Updated 11 Aug 2025, 10:53 - Gare…" at bounding box center [503, 212] width 550 height 168
click at [468, 106] on div "GF Girish Faugoo m: 447889135160" at bounding box center [503, 107] width 550 height 43
drag, startPoint x: 456, startPoint y: 151, endPoint x: 406, endPoint y: 151, distance: 50.0
click at [406, 151] on div "Placement ID P297556 Vacancy ID V0175862 Last Updated 11 Aug 2025, 10:53 - Gare…" at bounding box center [503, 148] width 550 height 11
